Goal: Find specific page/section: Find specific page/section

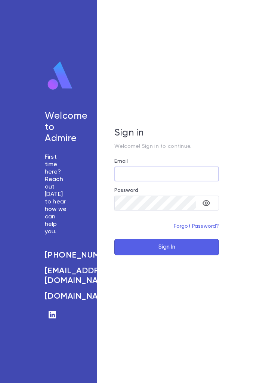
type input "**********"
click at [167, 256] on button "Sign In" at bounding box center [166, 247] width 105 height 16
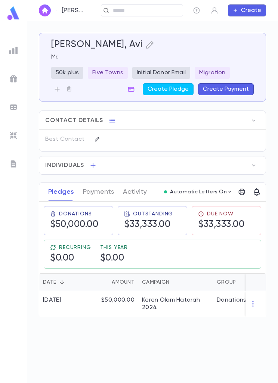
click at [158, 7] on input "text" at bounding box center [145, 10] width 69 height 7
click at [140, 9] on input "text" at bounding box center [145, 10] width 69 height 7
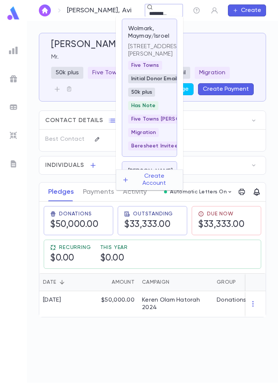
type input "**********"
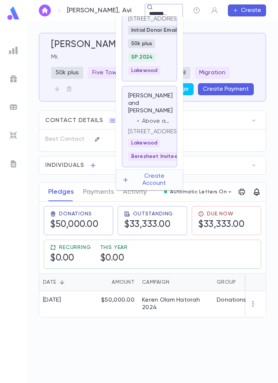
scroll to position [71, 0]
click at [150, 115] on p "[PERSON_NAME] and [PERSON_NAME]" at bounding box center [150, 103] width 44 height 22
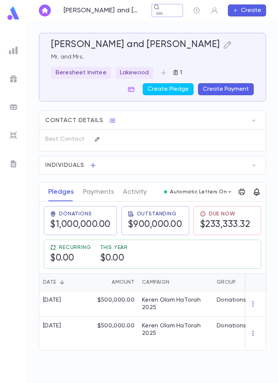
click at [251, 161] on button "button" at bounding box center [254, 166] width 12 height 12
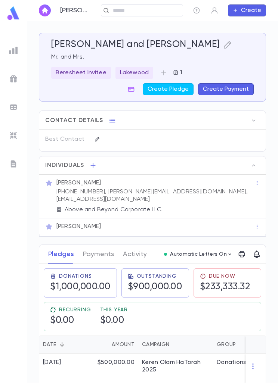
click at [66, 191] on p "[PHONE_NUMBER], [PERSON_NAME][EMAIL_ADDRESS][DOMAIN_NAME], [EMAIL_ADDRESS][DOMA…" at bounding box center [155, 195] width 198 height 15
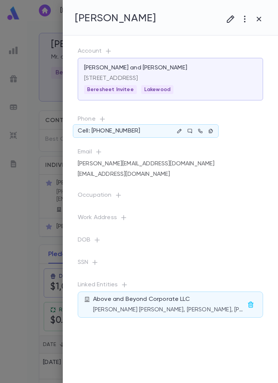
click at [214, 132] on button "button" at bounding box center [210, 131] width 9 height 9
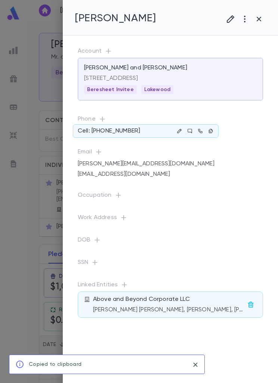
click at [41, 250] on div at bounding box center [139, 191] width 278 height 383
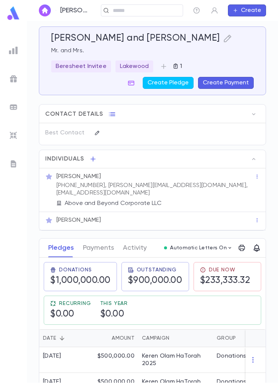
scroll to position [24, 0]
click at [89, 239] on button "Payments" at bounding box center [98, 248] width 31 height 19
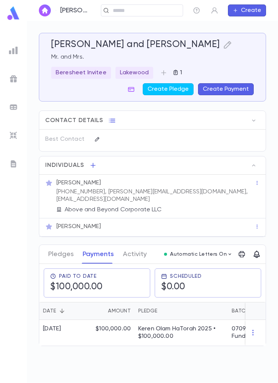
click at [53, 245] on button "Pledges" at bounding box center [60, 254] width 25 height 19
